Goal: Task Accomplishment & Management: Manage account settings

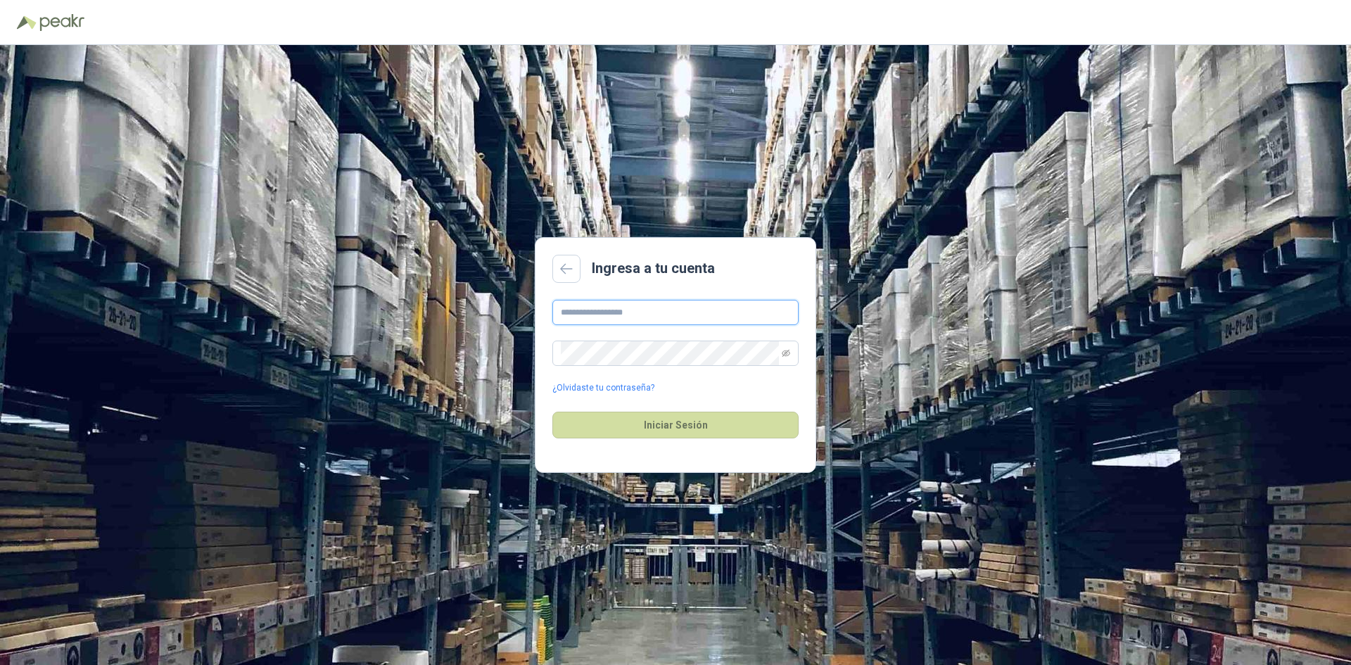
click at [617, 314] on input "text" at bounding box center [675, 312] width 246 height 25
drag, startPoint x: 682, startPoint y: 315, endPoint x: 523, endPoint y: 296, distance: 160.3
click at [523, 296] on div "**********" at bounding box center [675, 355] width 1351 height 620
type input "**********"
click at [700, 425] on button "Iniciar Sesión" at bounding box center [675, 425] width 246 height 27
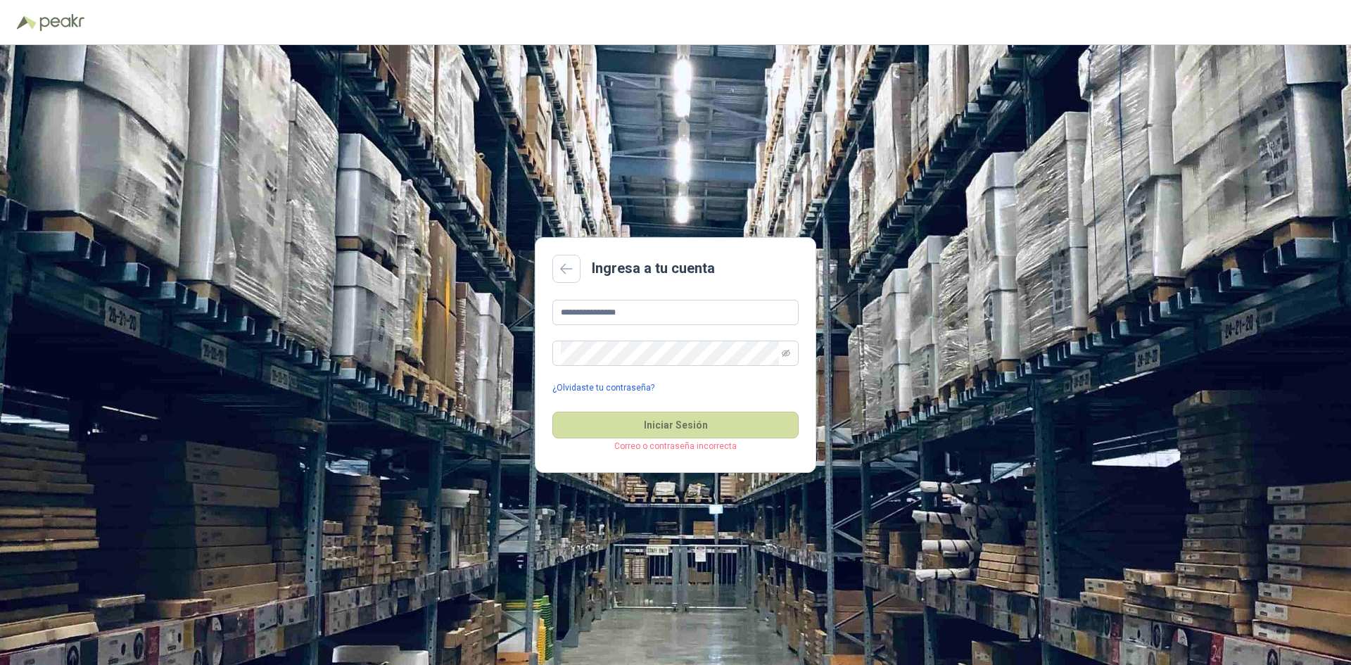
click at [609, 387] on link "¿Olvidaste tu contraseña?" at bounding box center [603, 387] width 102 height 13
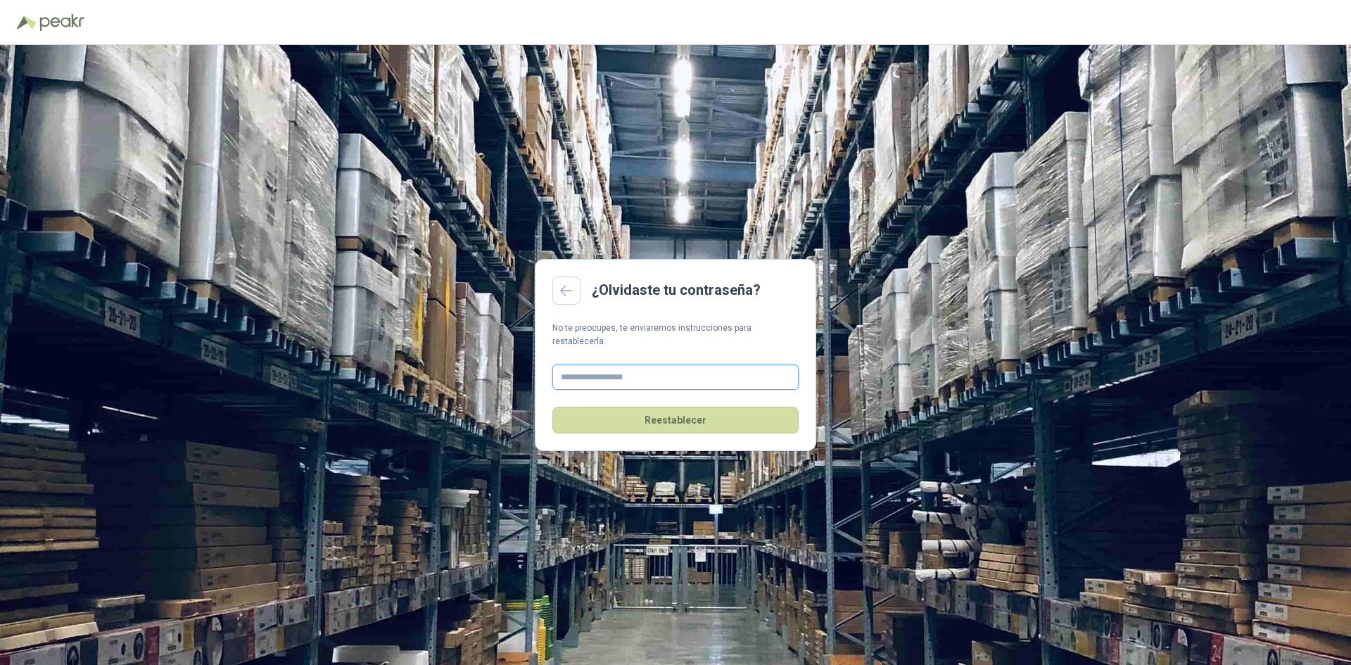
click at [732, 373] on input "text" at bounding box center [675, 377] width 246 height 25
type input "**********"
click at [680, 415] on button "Reestablecer" at bounding box center [675, 420] width 246 height 27
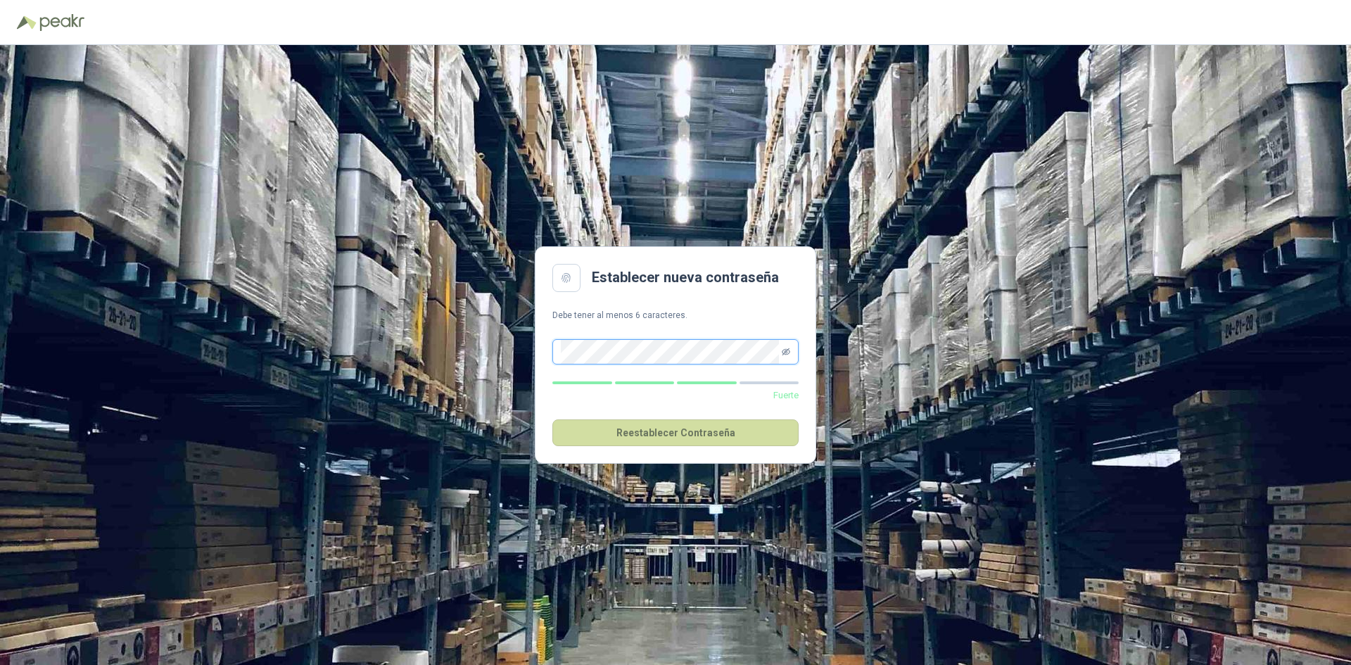
click at [785, 352] on icon "eye-invisible" at bounding box center [786, 351] width 8 height 7
click at [667, 431] on button "Reestablecer Contraseña" at bounding box center [675, 432] width 246 height 27
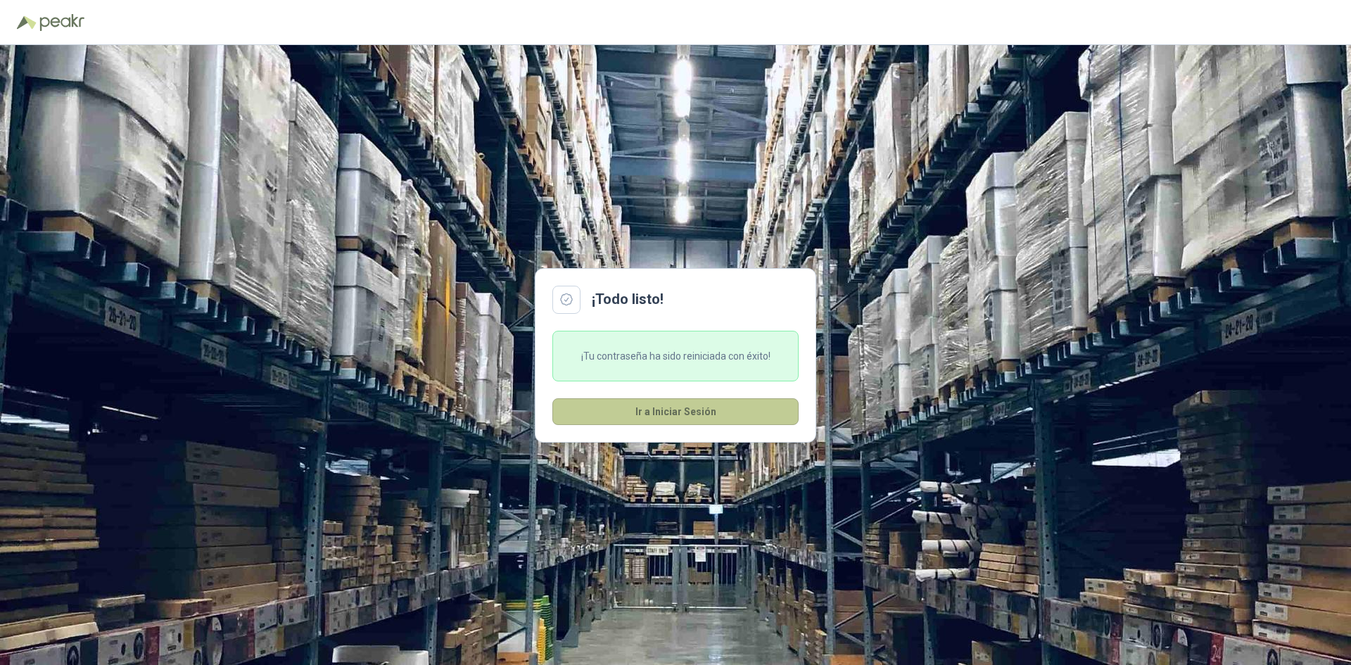
click at [683, 412] on button "Ir a Iniciar Sesión" at bounding box center [675, 411] width 246 height 27
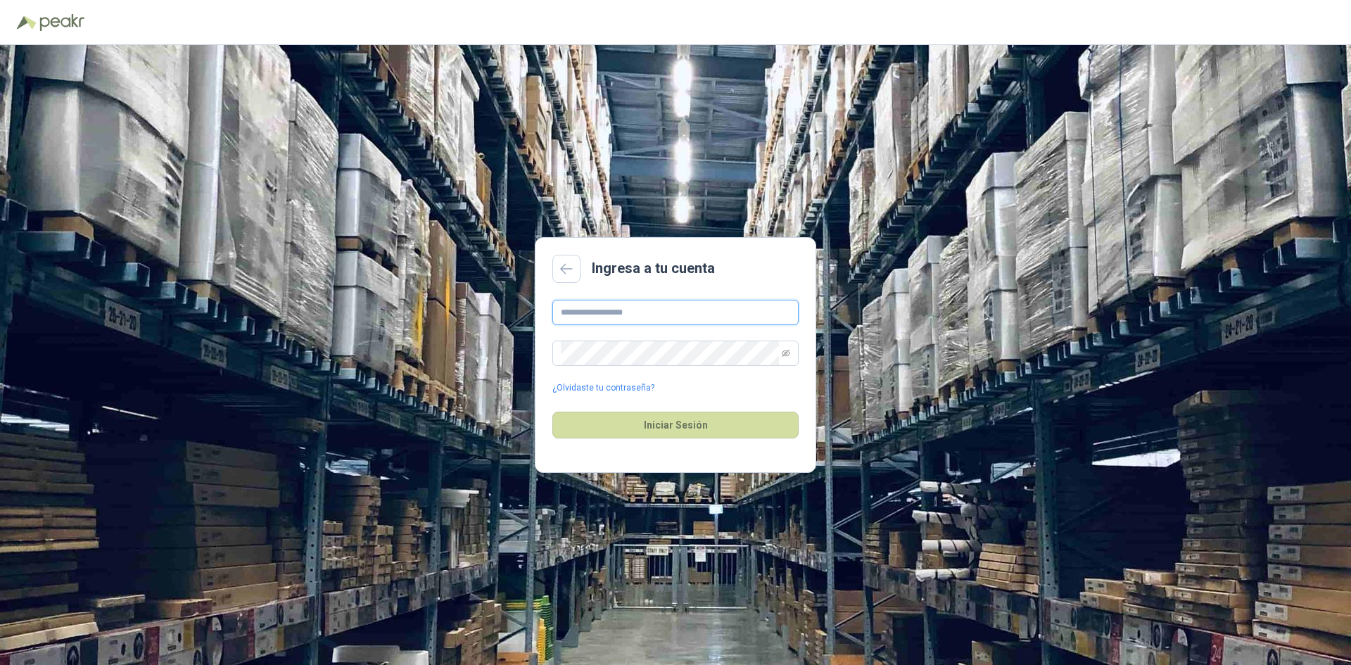
click at [662, 324] on input "text" at bounding box center [675, 312] width 246 height 25
type input "**********"
click at [787, 356] on icon "eye-invisible" at bounding box center [786, 353] width 8 height 8
click at [693, 420] on button "Iniciar Sesión" at bounding box center [675, 425] width 246 height 27
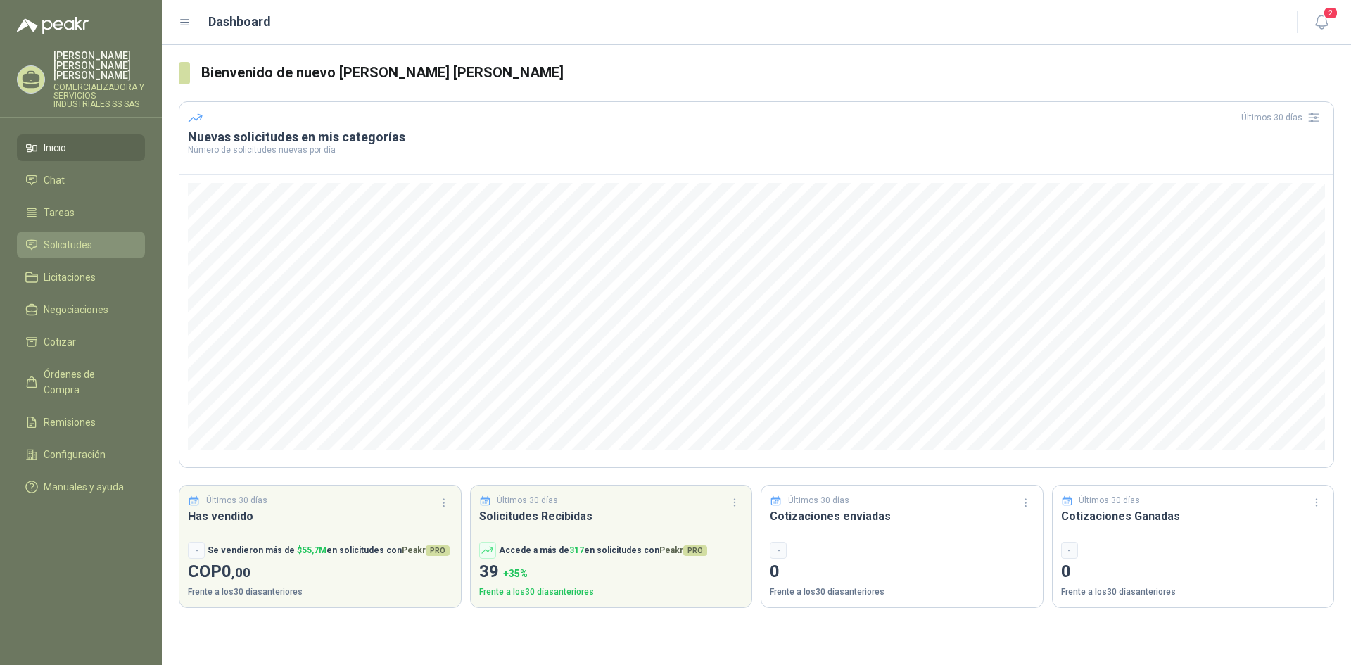
click at [72, 237] on span "Solicitudes" at bounding box center [68, 244] width 49 height 15
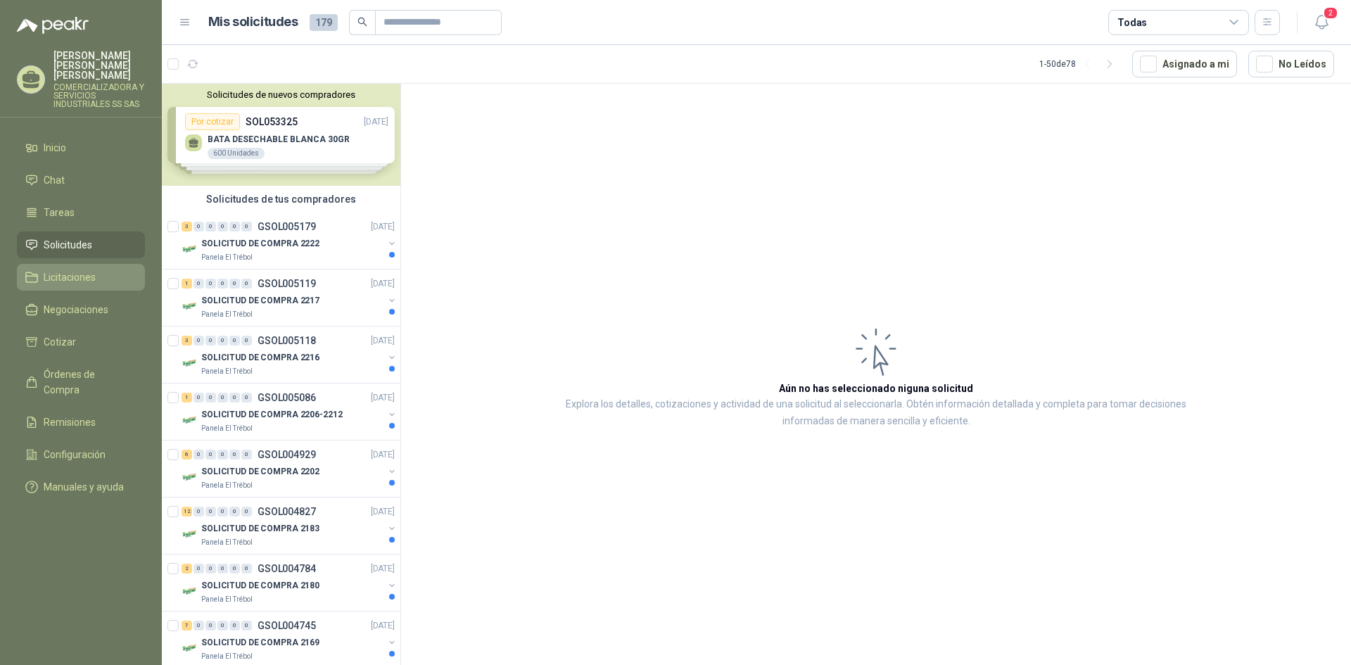
click at [106, 270] on li "Licitaciones" at bounding box center [80, 277] width 111 height 15
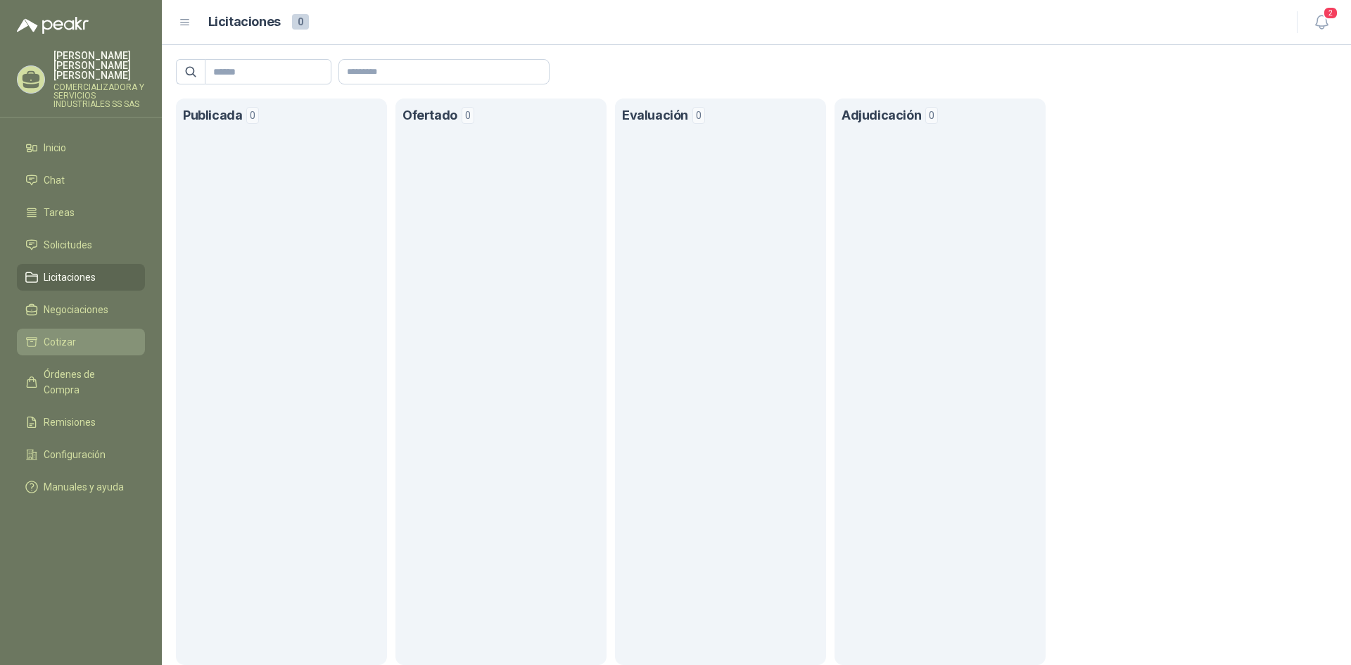
click at [75, 334] on li "Cotizar" at bounding box center [80, 341] width 111 height 15
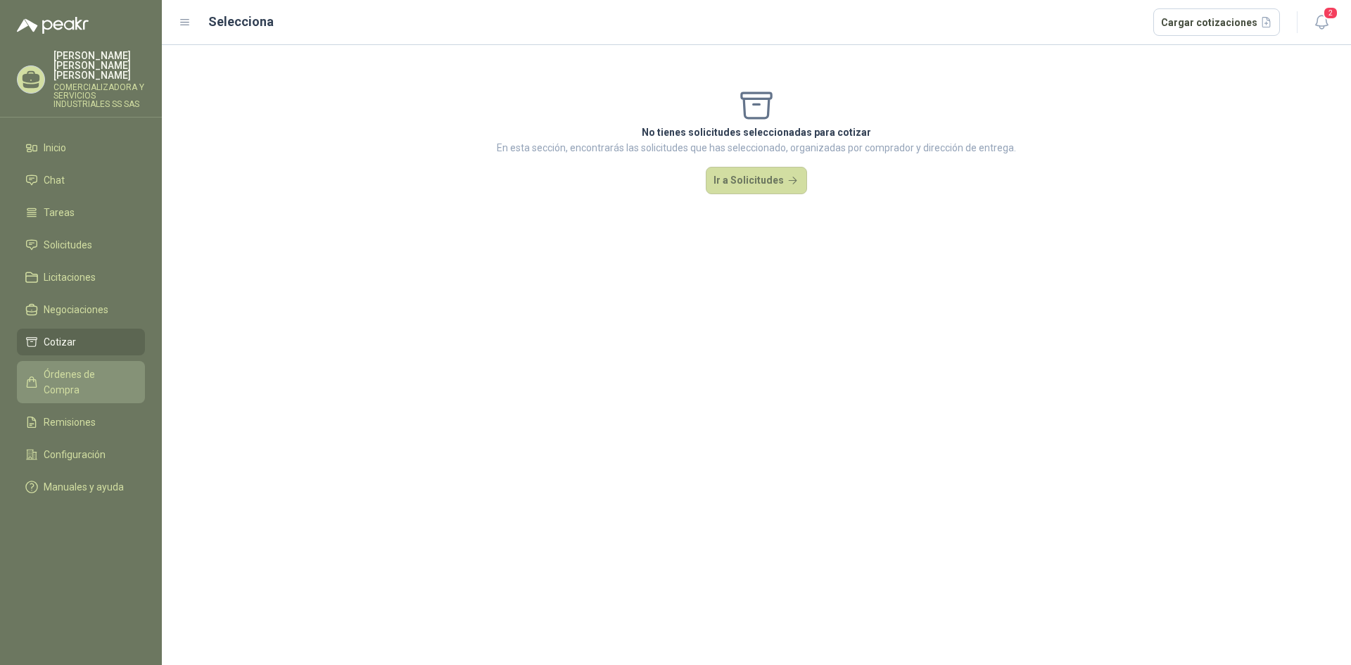
click at [80, 367] on span "Órdenes de Compra" at bounding box center [88, 382] width 88 height 31
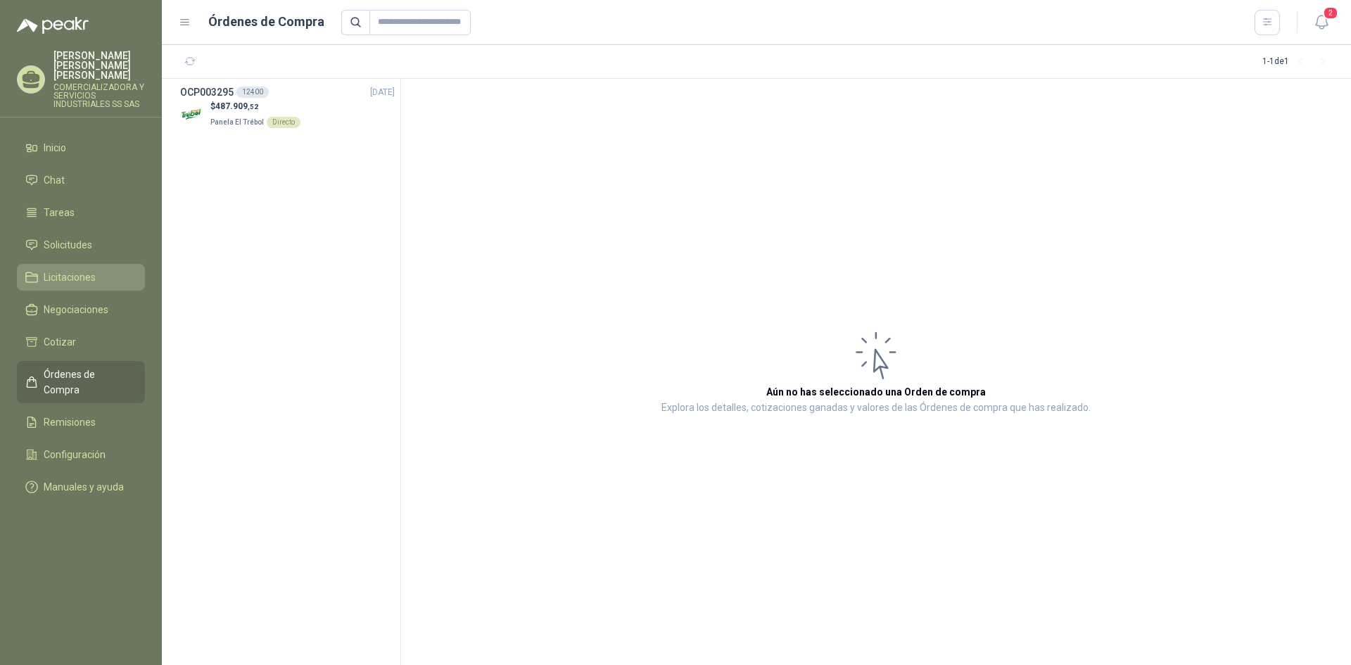
click at [78, 270] on span "Licitaciones" at bounding box center [70, 277] width 52 height 15
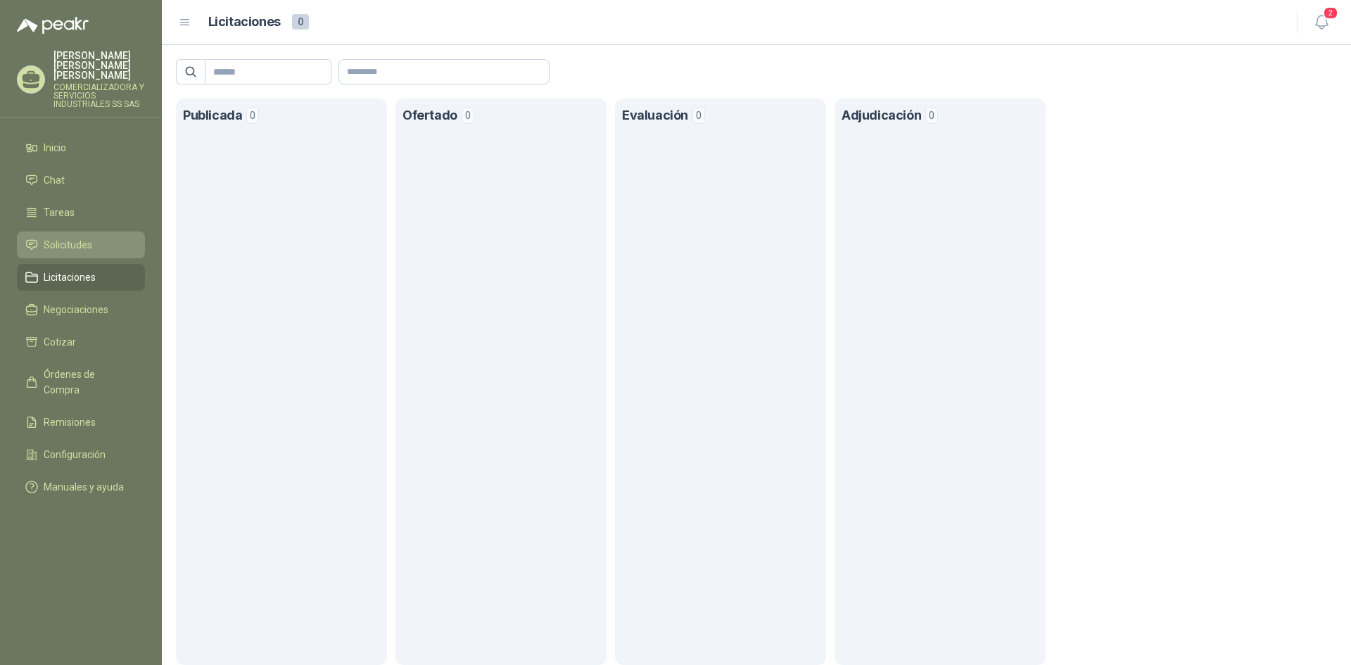
click at [79, 237] on span "Solicitudes" at bounding box center [68, 244] width 49 height 15
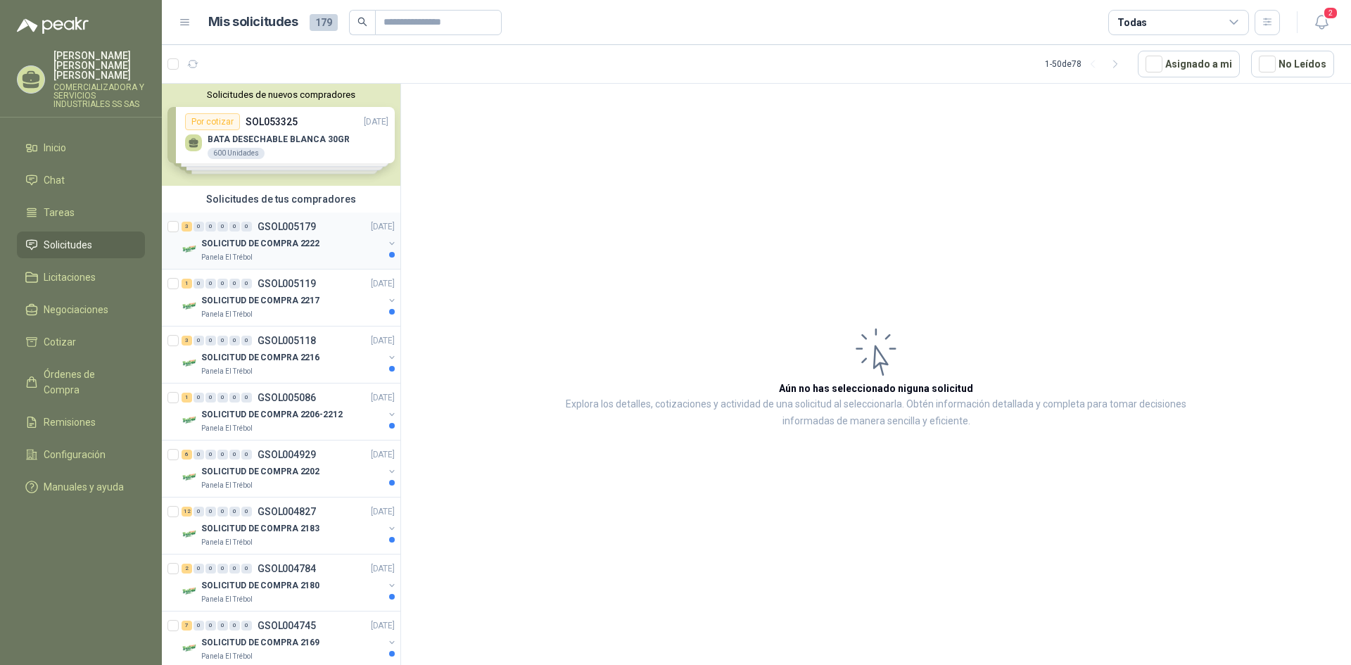
click at [223, 242] on p "SOLICITUD DE COMPRA 2222" at bounding box center [260, 243] width 118 height 13
